Goal: Information Seeking & Learning: Learn about a topic

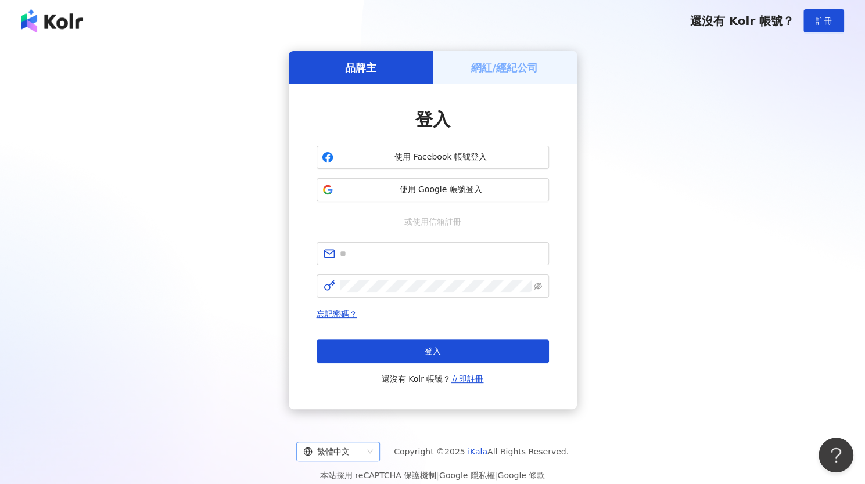
click at [351, 443] on div "繁體中文" at bounding box center [332, 452] width 59 height 19
click at [354, 423] on div "日本語" at bounding box center [343, 426] width 65 height 13
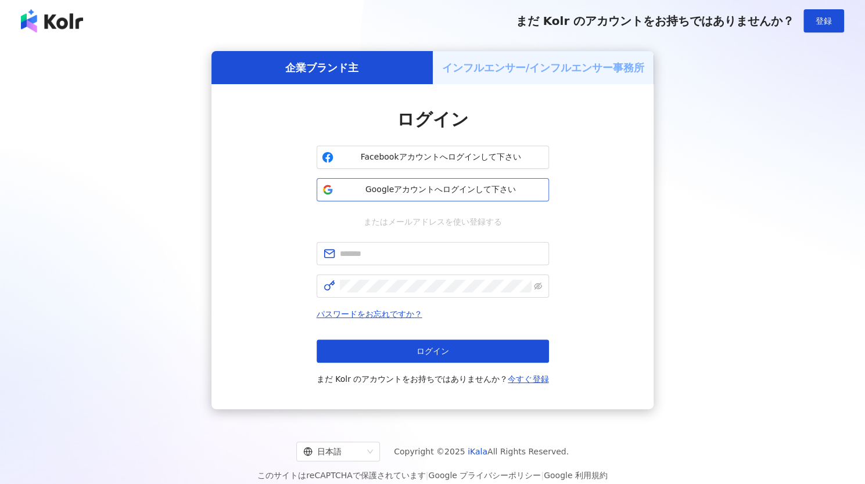
click at [440, 185] on span "Googleアカウントへログインして下さい" at bounding box center [441, 190] width 206 height 12
click at [825, 210] on div "企業ブランド主 インフルエンサー/インフルエンサー事務所 ログイン Facebookアカウントへログインして下さい Googleアカウントへログインして下さい…" at bounding box center [432, 230] width 837 height 358
click at [373, 251] on input "text" at bounding box center [441, 253] width 202 height 13
drag, startPoint x: 373, startPoint y: 251, endPoint x: 368, endPoint y: 263, distance: 12.5
click at [369, 261] on span at bounding box center [433, 253] width 232 height 23
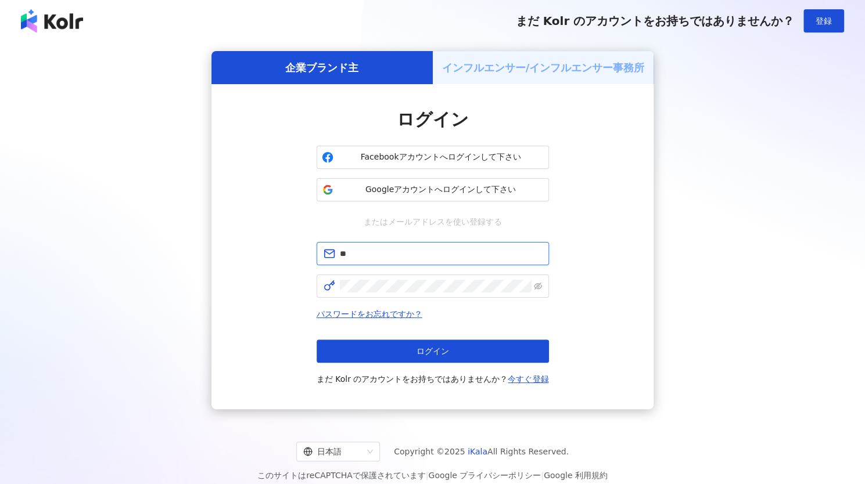
type input "*"
type input "**********"
click at [373, 279] on span at bounding box center [433, 286] width 232 height 23
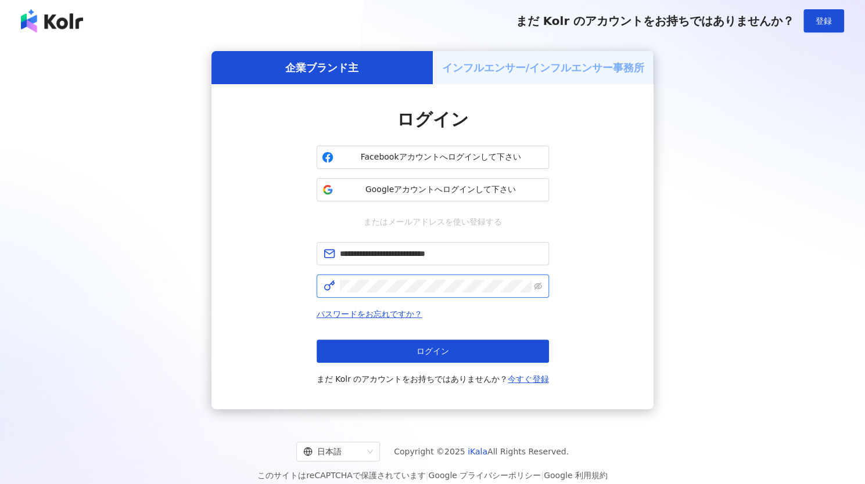
click button "ログイン" at bounding box center [433, 351] width 232 height 23
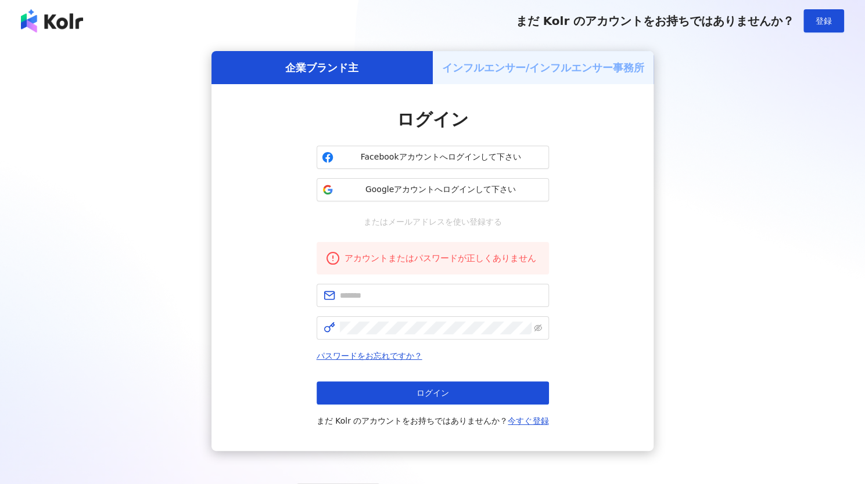
click at [608, 186] on div "ログイン Facebookアカウントへログインして下さい Googleアカウントへログインして下さい またはメールアドレスを使い登録する アカウントまたはパス…" at bounding box center [432, 267] width 442 height 367
click at [423, 184] on span "Googleアカウントへログインして下さい" at bounding box center [441, 190] width 206 height 12
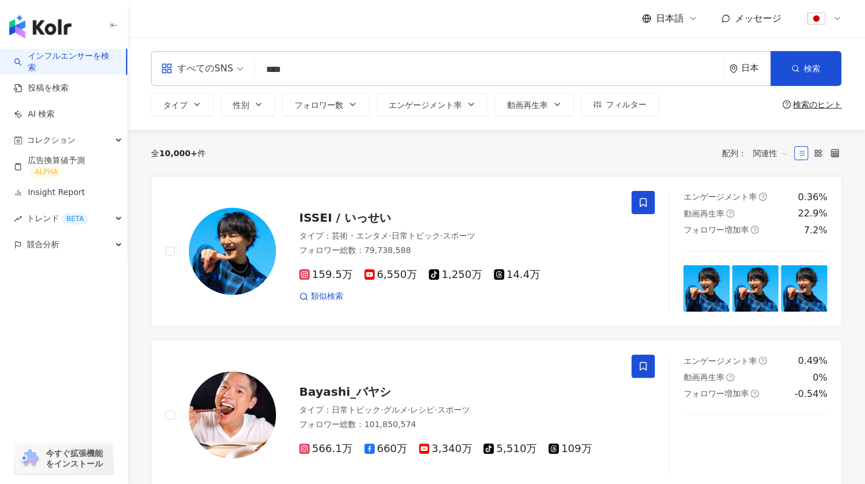
type input "****"
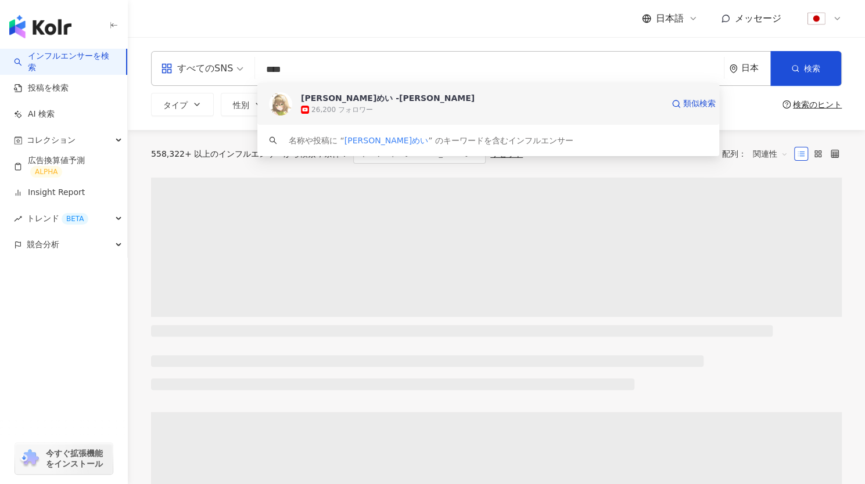
click at [355, 105] on div "26,200 フォロワー" at bounding box center [342, 110] width 62 height 10
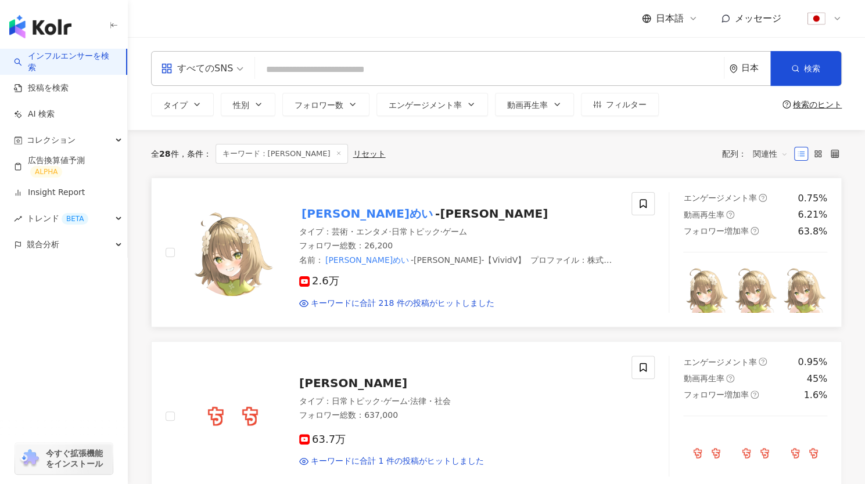
click at [498, 222] on div "花音めい -Mei Kanon- タイプ ： 芸術・エンタメ · 日常トピック · ゲーム フォロワー総数 ： 26,200 名前 ： 花音めい -Mei K…" at bounding box center [447, 252] width 342 height 113
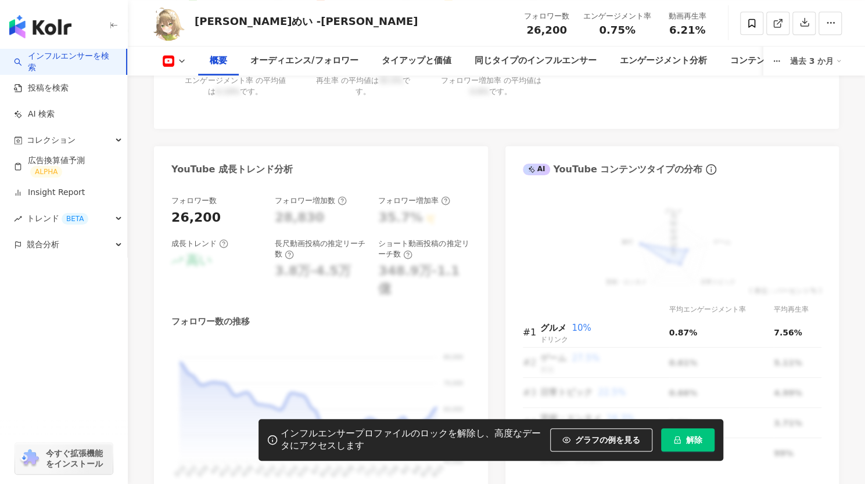
scroll to position [583, 0]
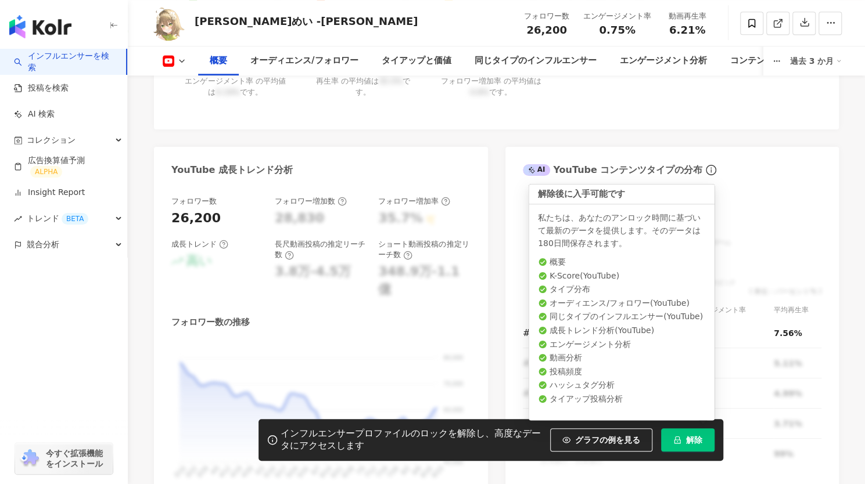
click at [671, 445] on button "解除" at bounding box center [687, 440] width 53 height 23
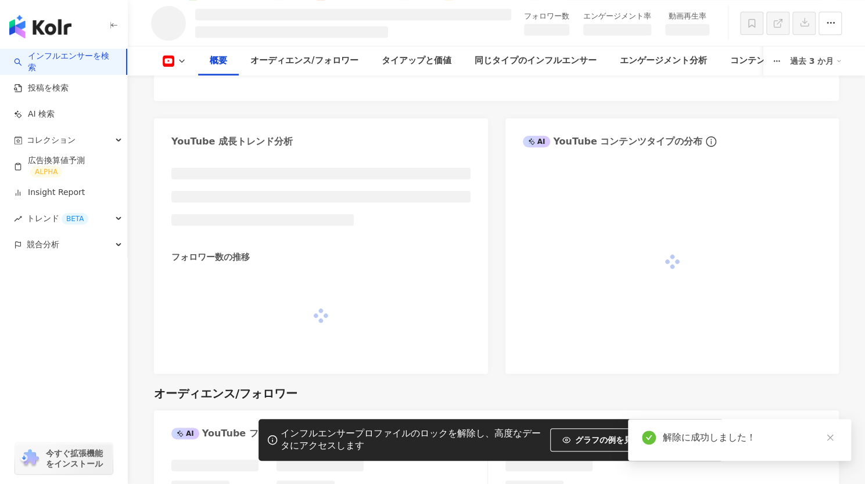
scroll to position [568, 0]
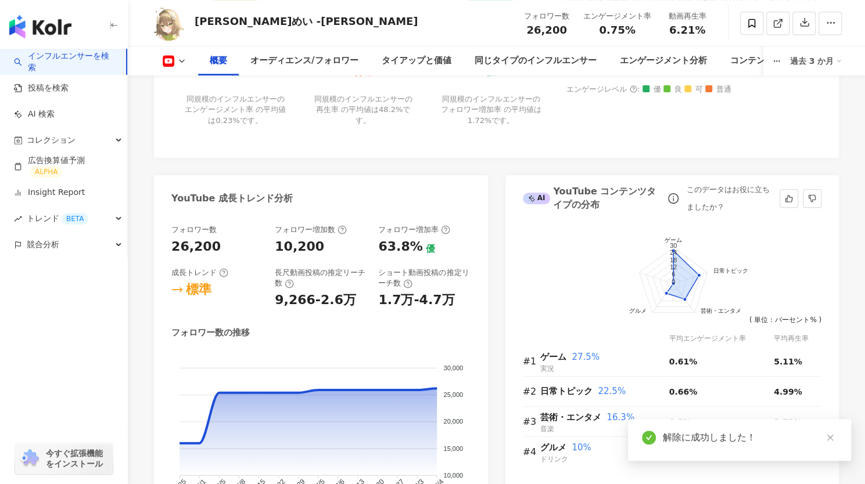
scroll to position [549, 0]
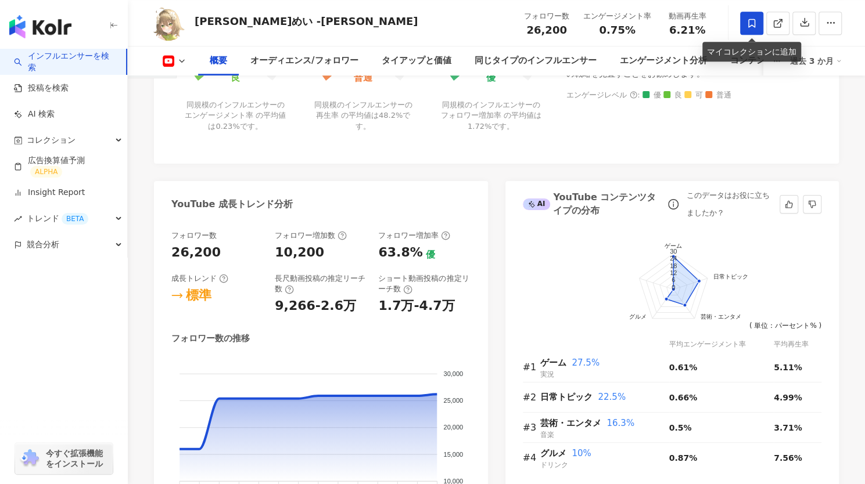
click at [752, 26] on icon at bounding box center [751, 23] width 7 height 9
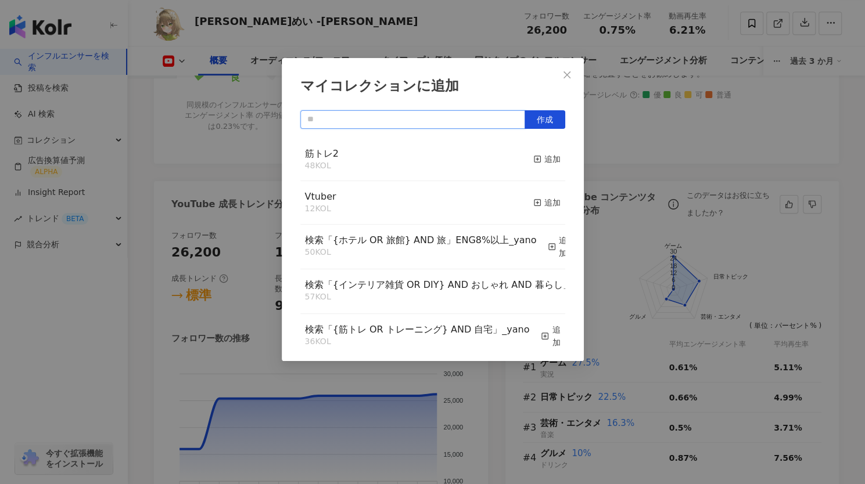
click at [309, 119] on input "text" at bounding box center [412, 119] width 225 height 19
click at [548, 115] on span "作成" at bounding box center [545, 119] width 16 height 9
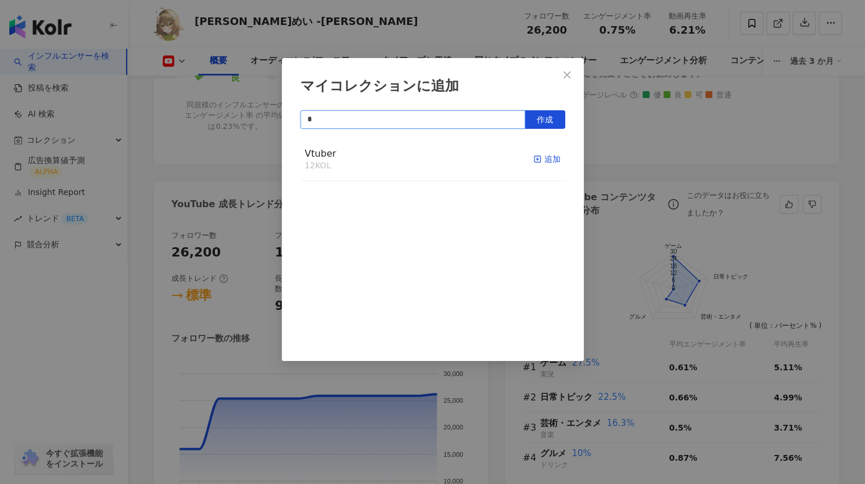
type input "*"
click at [537, 159] on line "button" at bounding box center [537, 159] width 0 height 3
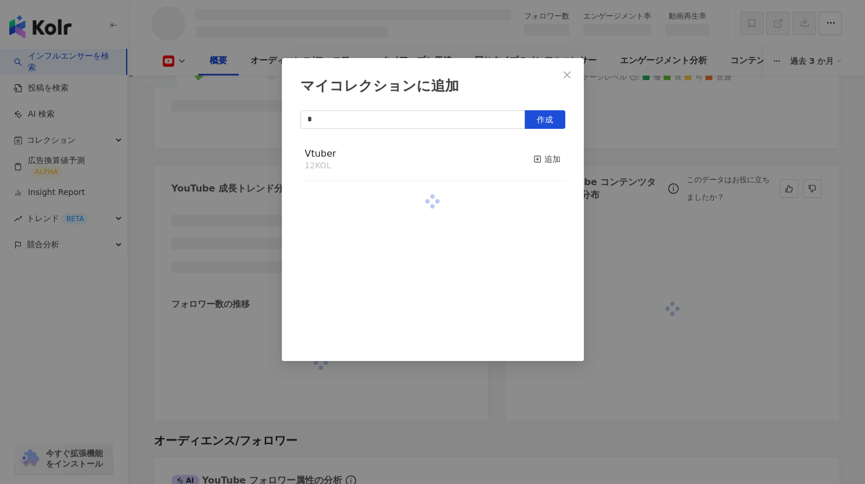
scroll to position [534, 0]
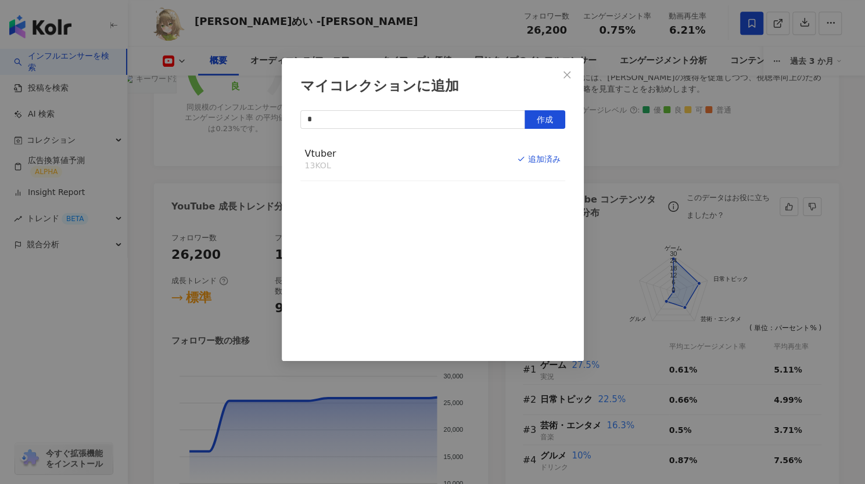
click at [671, 124] on div "マイコレクションに追加 * 作成 Vtuber 13 KOL 追加済み" at bounding box center [432, 242] width 865 height 484
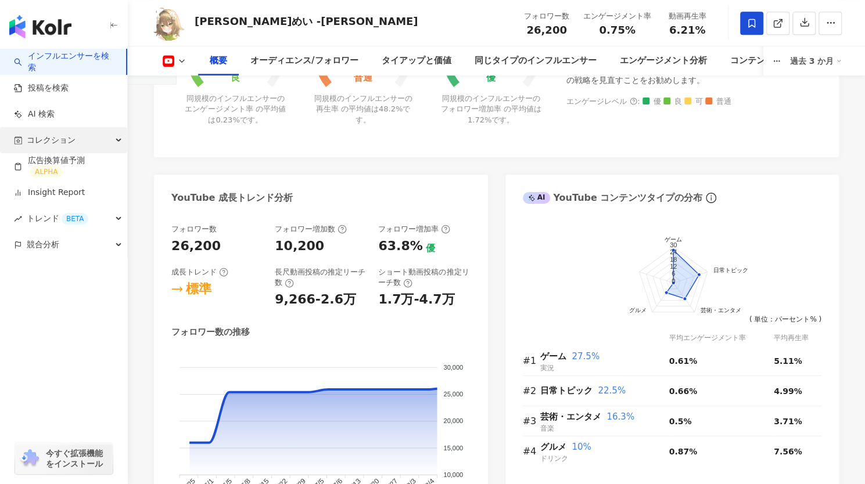
click at [58, 136] on span "コレクション" at bounding box center [51, 140] width 49 height 26
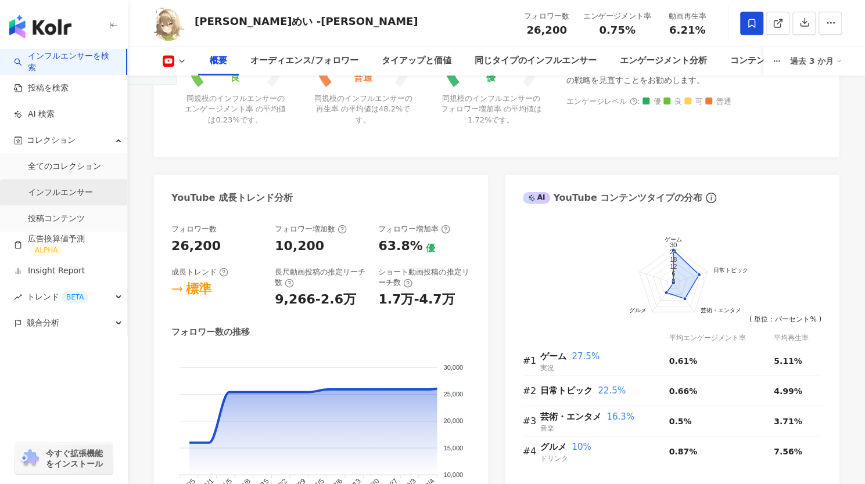
click at [48, 195] on link "インフルエンサー" at bounding box center [60, 193] width 65 height 12
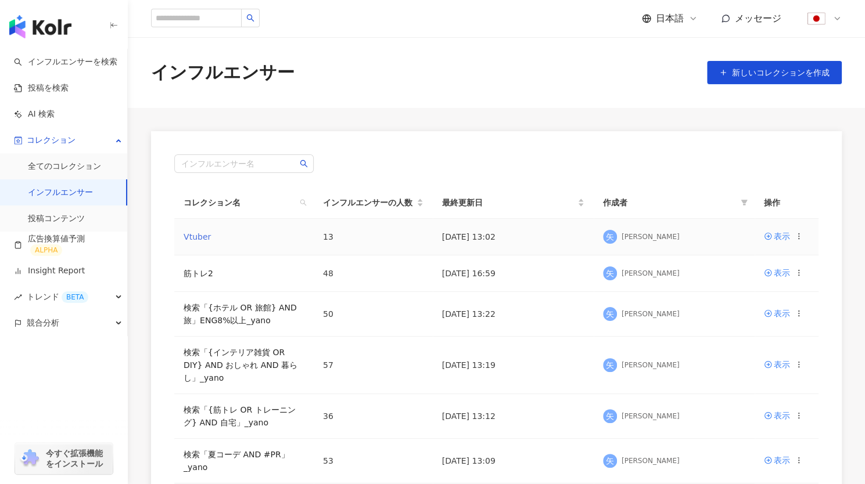
click at [204, 240] on link "Vtuber" at bounding box center [197, 236] width 27 height 9
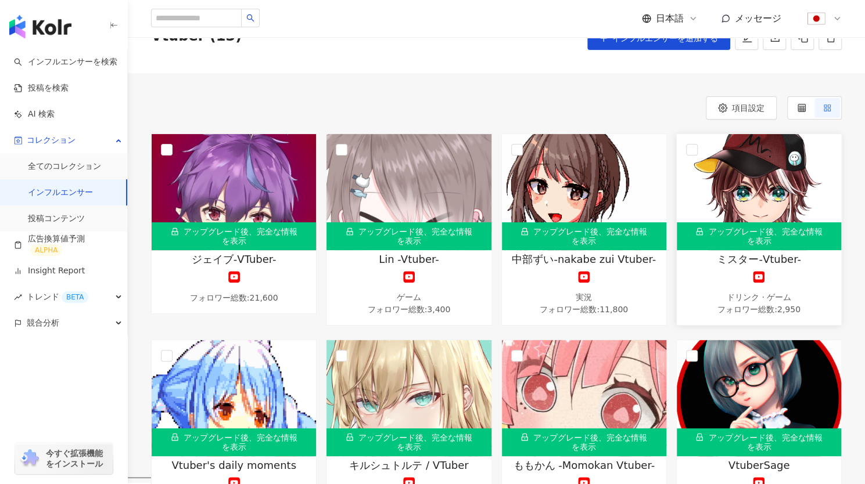
scroll to position [51, 0]
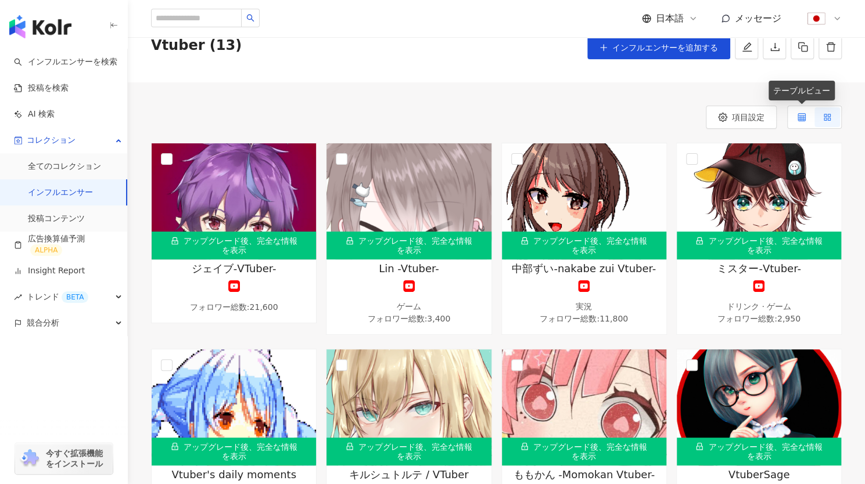
click at [793, 118] on label at bounding box center [802, 117] width 26 height 20
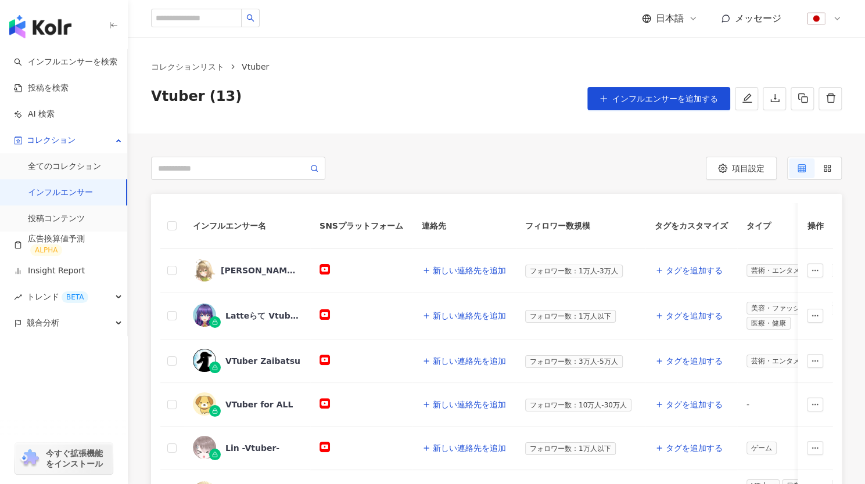
scroll to position [0, 0]
click at [835, 21] on icon at bounding box center [836, 18] width 9 height 9
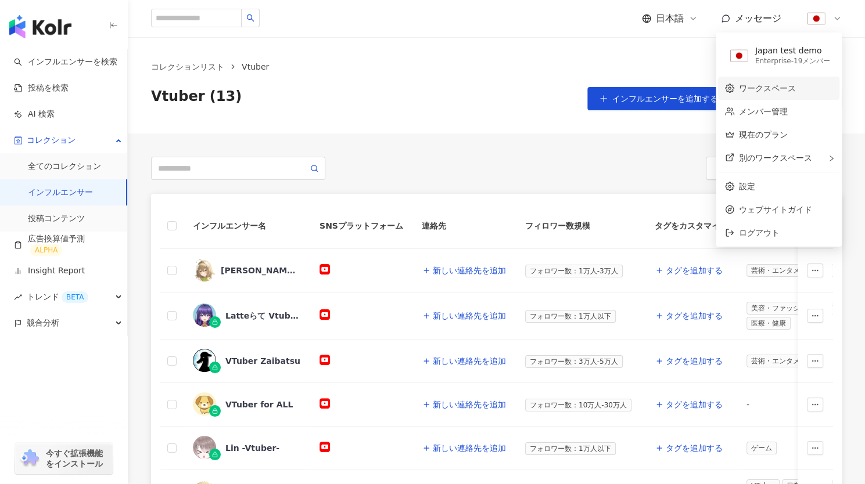
click at [750, 93] on link "ワークスペース" at bounding box center [767, 88] width 57 height 9
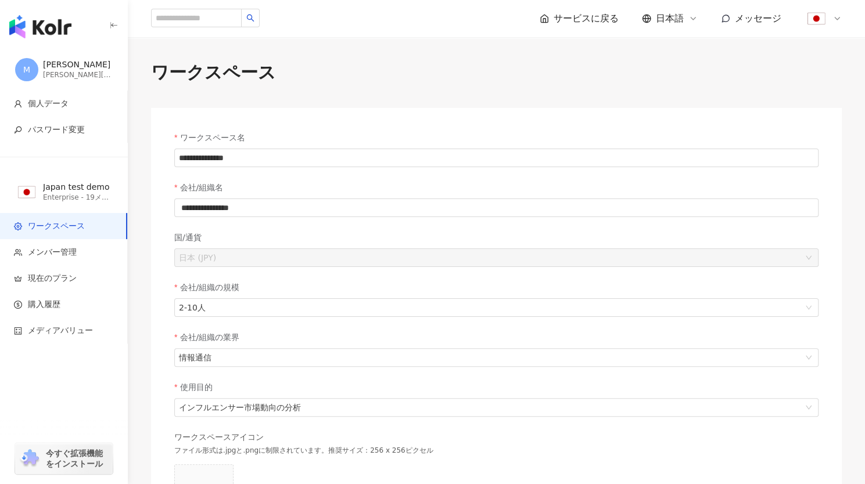
click at [836, 19] on icon at bounding box center [837, 18] width 5 height 2
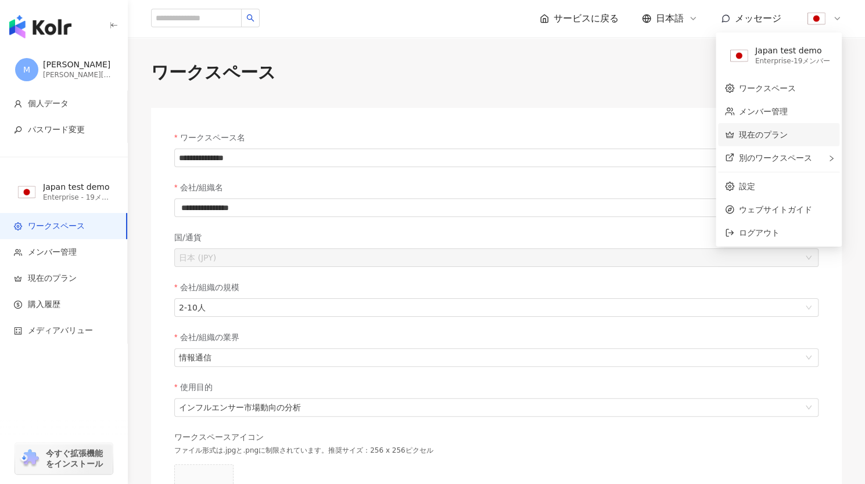
click at [780, 130] on link "現在のプラン" at bounding box center [763, 134] width 49 height 9
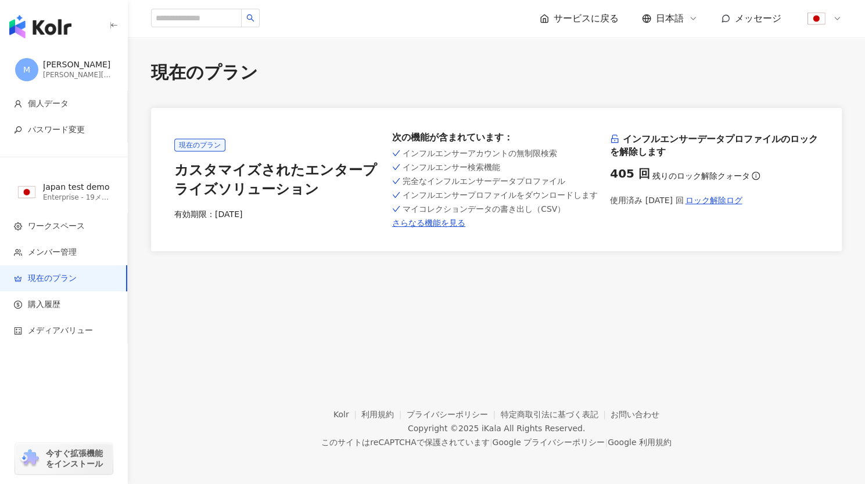
click at [33, 26] on img "button" at bounding box center [40, 26] width 62 height 23
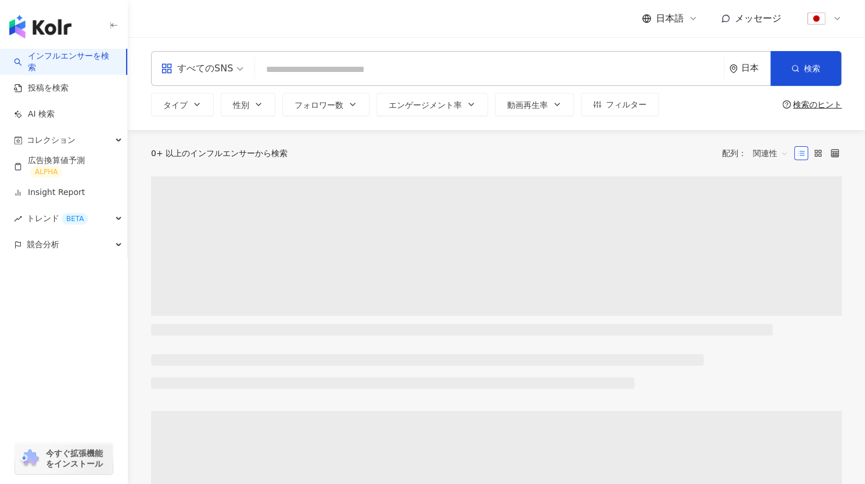
click at [338, 24] on div "日本語 メッセージ" at bounding box center [496, 18] width 691 height 37
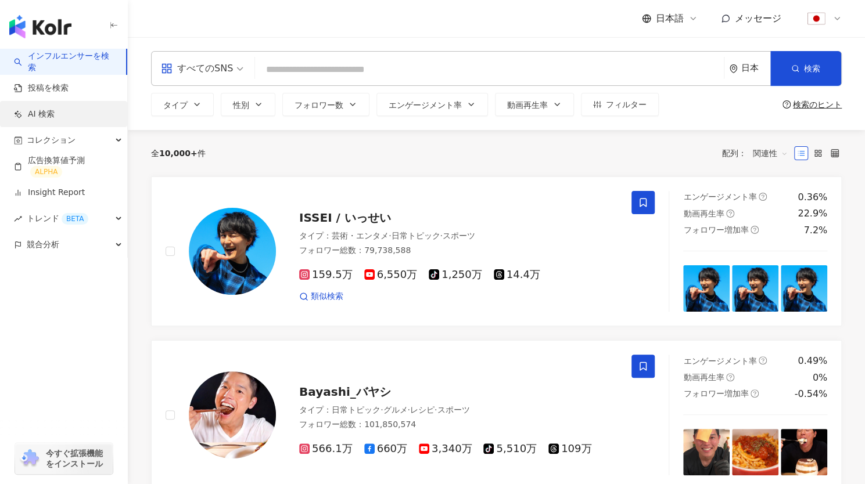
click at [55, 112] on link "AI 検索" at bounding box center [34, 115] width 41 height 12
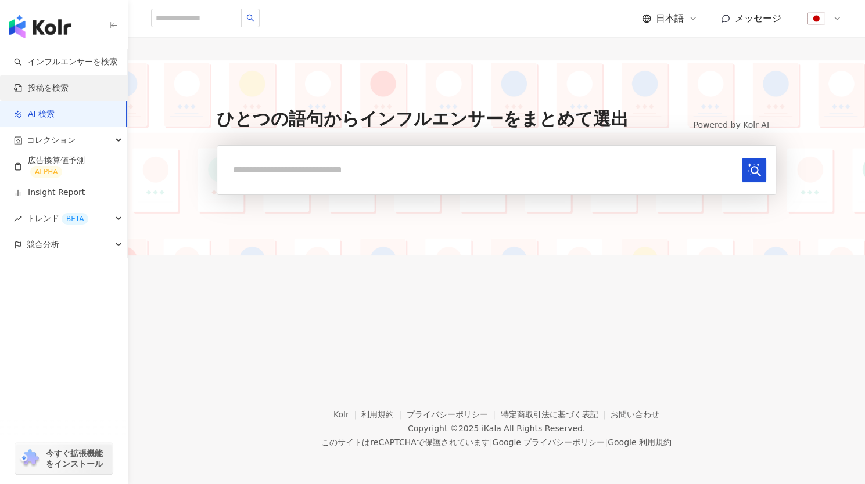
click at [69, 94] on link "投稿を検索" at bounding box center [41, 88] width 55 height 12
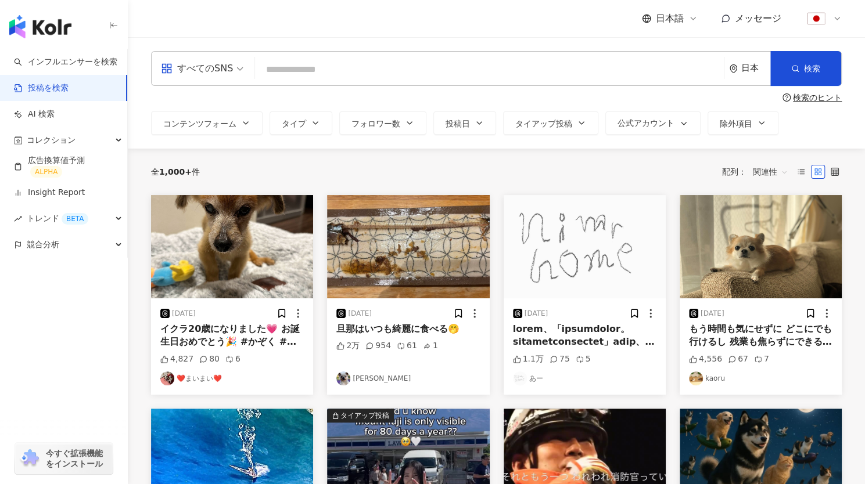
click at [484, 63] on input "search" at bounding box center [489, 69] width 459 height 25
type input "****"
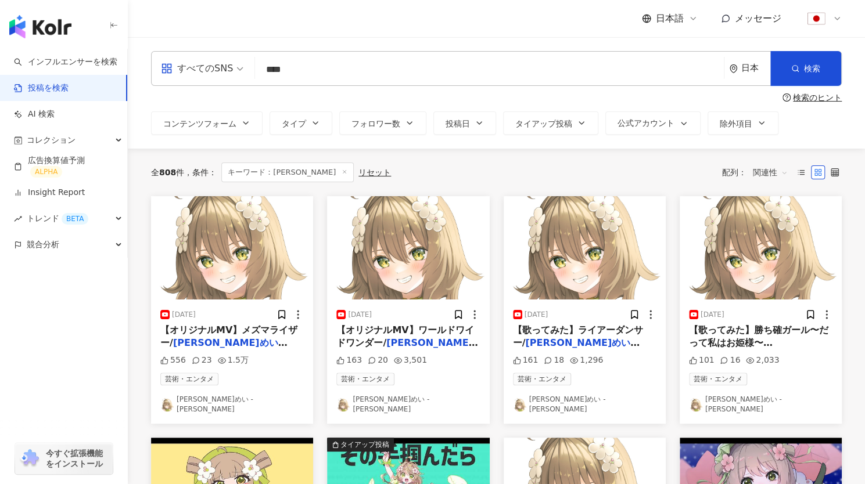
click at [211, 315] on div "[DATE]" at bounding box center [231, 315] width 143 height 12
click at [214, 271] on img at bounding box center [232, 247] width 162 height 103
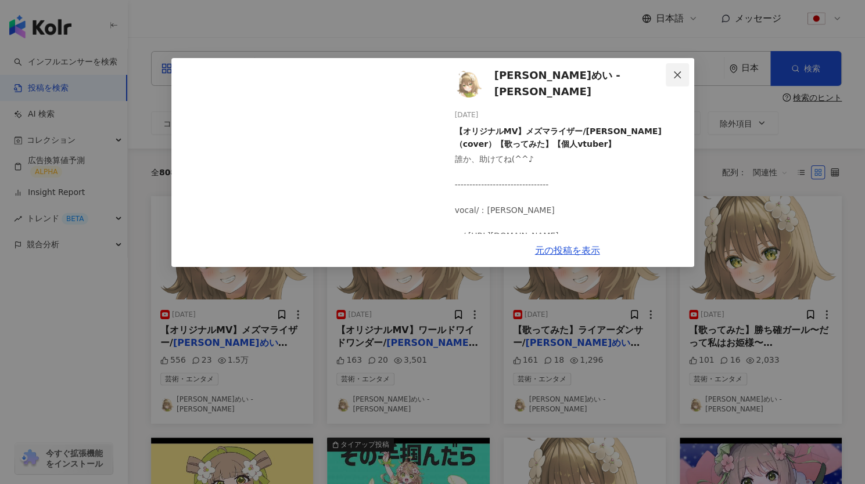
click at [673, 72] on icon "close" at bounding box center [677, 74] width 9 height 9
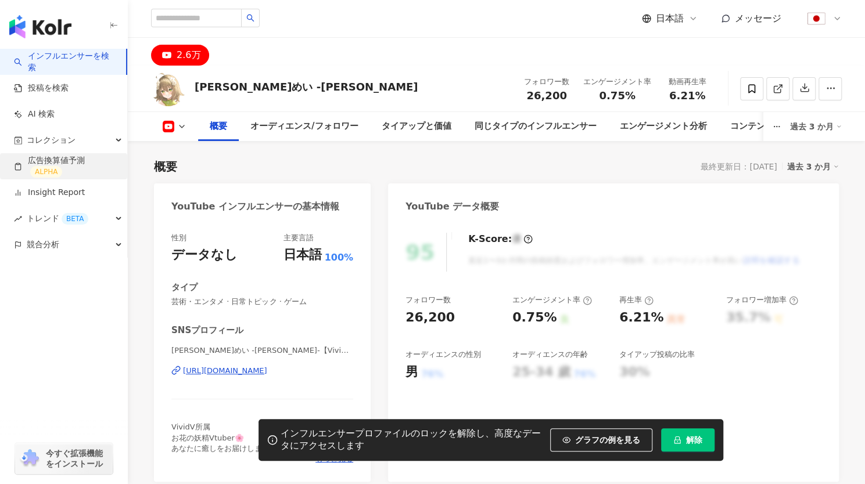
click at [71, 162] on link "広告換算値予測 ALPHA" at bounding box center [66, 166] width 104 height 23
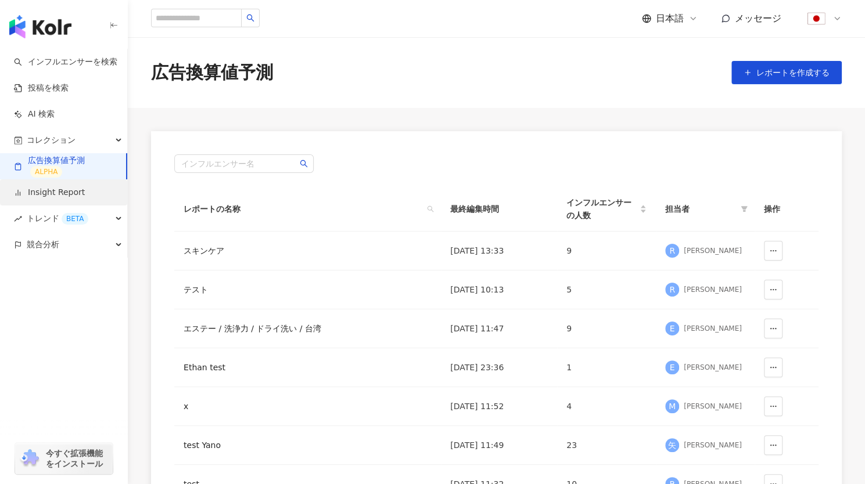
click at [66, 193] on link "Insight Report" at bounding box center [49, 193] width 71 height 12
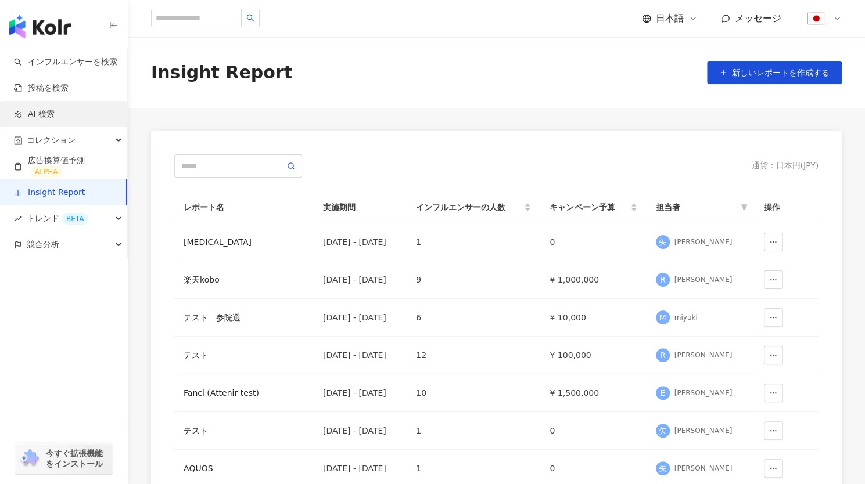
click at [39, 109] on link "AI 検索" at bounding box center [34, 115] width 41 height 12
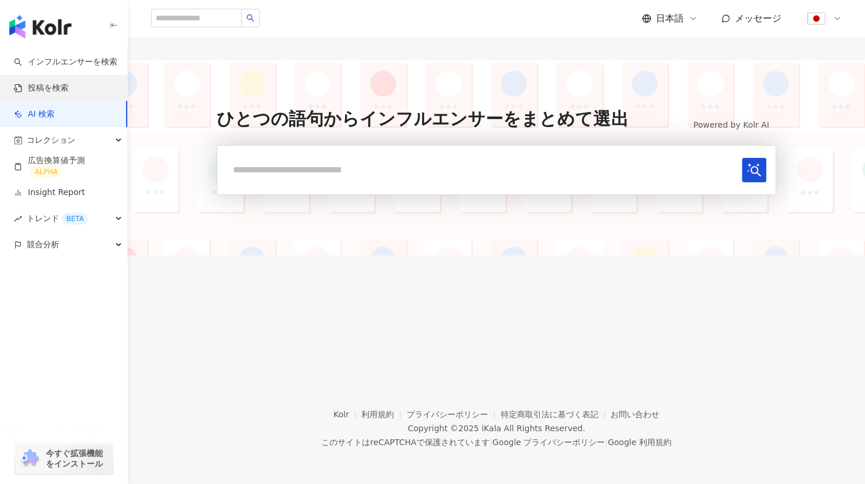
click at [69, 90] on link "投稿を検索" at bounding box center [41, 88] width 55 height 12
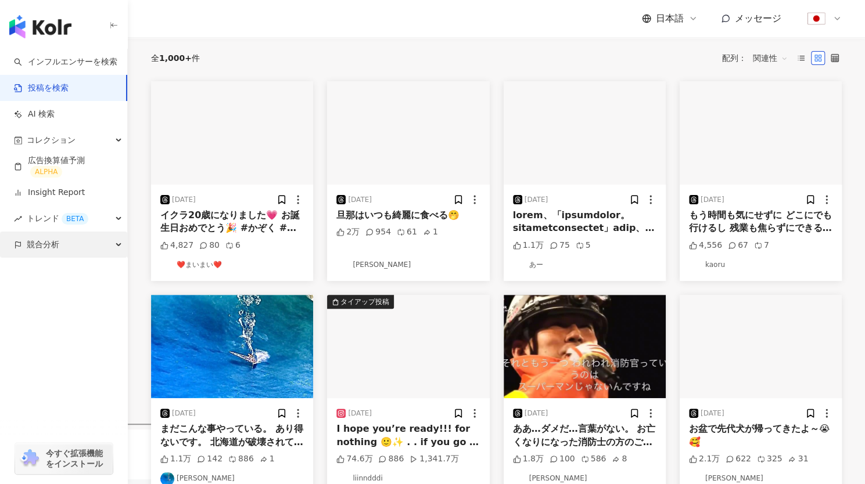
scroll to position [210, 0]
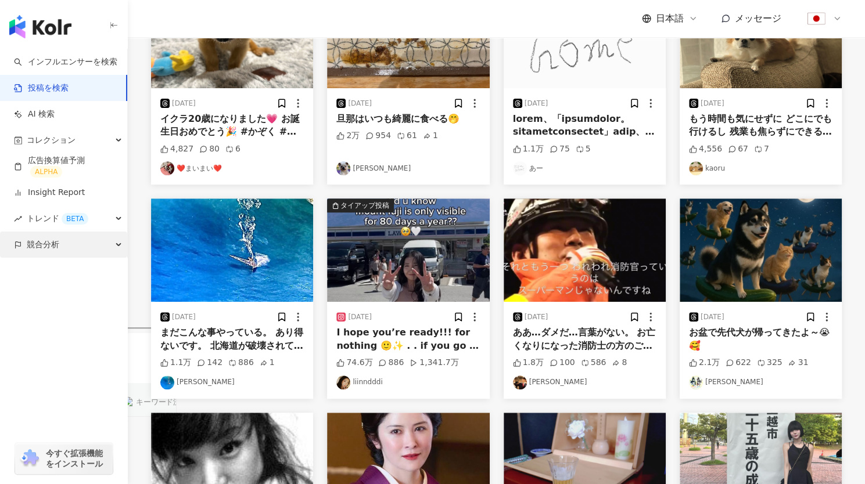
click at [60, 256] on div "競合分析" at bounding box center [63, 245] width 127 height 26
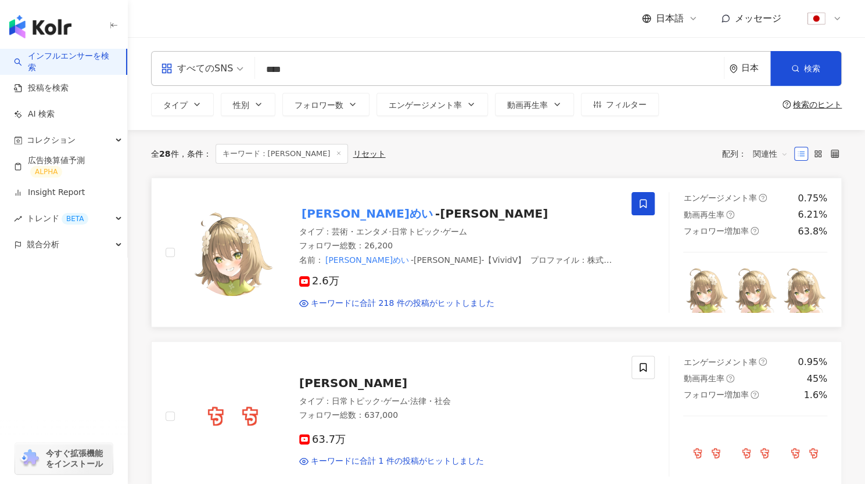
click at [353, 202] on div "花音めい -Mei Kanon- タイプ ： 芸術・エンタメ · 日常トピック · ゲーム フォロワー総数 ： 26,200 名前 ： 花音めい -Mei K…" at bounding box center [447, 252] width 342 height 113
